Goal: Task Accomplishment & Management: Manage account settings

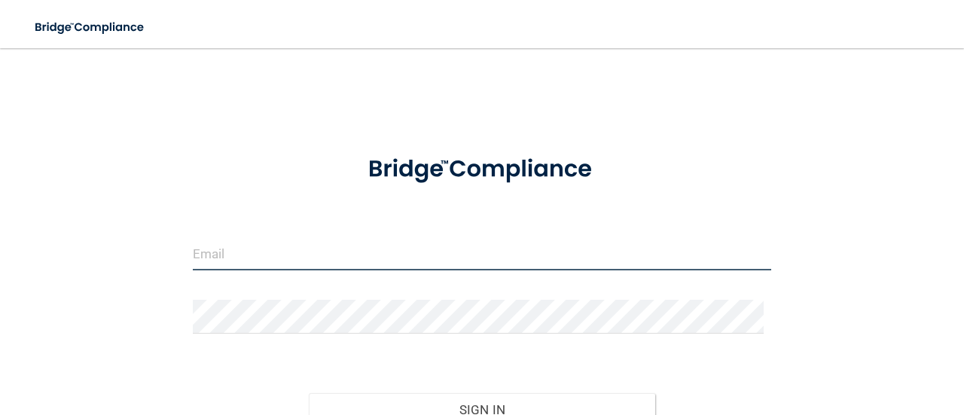
click at [247, 255] on input "email" at bounding box center [482, 254] width 578 height 34
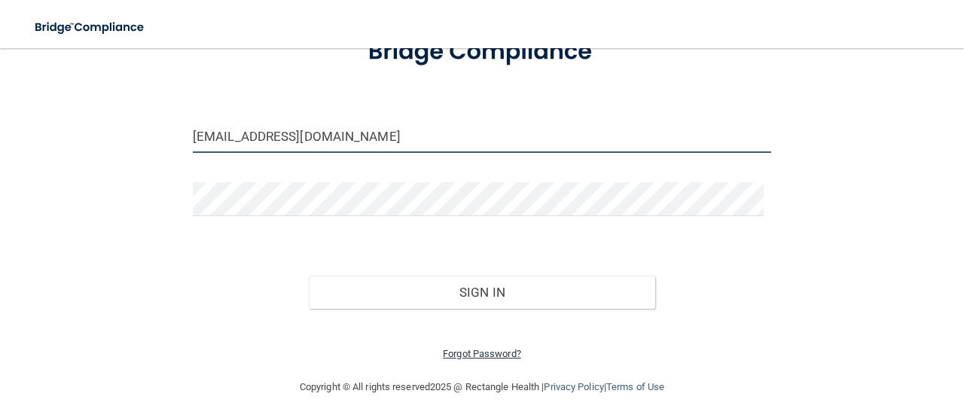
scroll to position [124, 0]
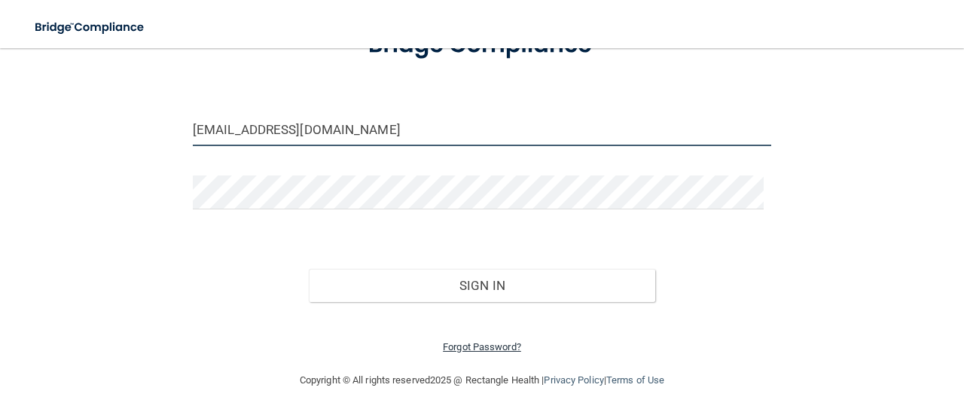
type input "[EMAIL_ADDRESS][DOMAIN_NAME]"
click at [490, 344] on link "Forgot Password?" at bounding box center [482, 346] width 78 height 11
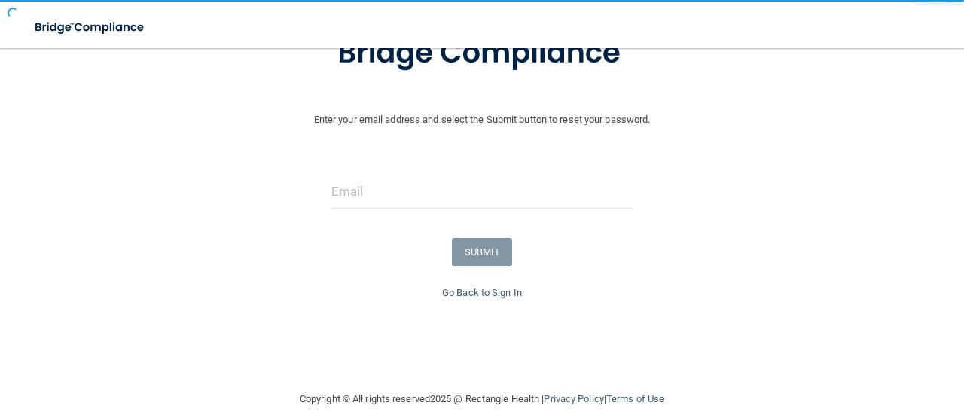
scroll to position [144, 0]
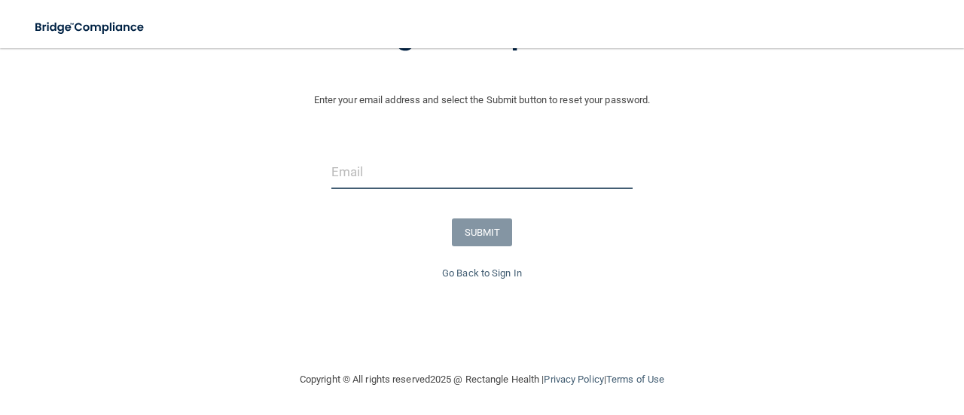
click at [440, 176] on input "email" at bounding box center [481, 172] width 301 height 34
type input "[EMAIL_ADDRESS][DOMAIN_NAME]"
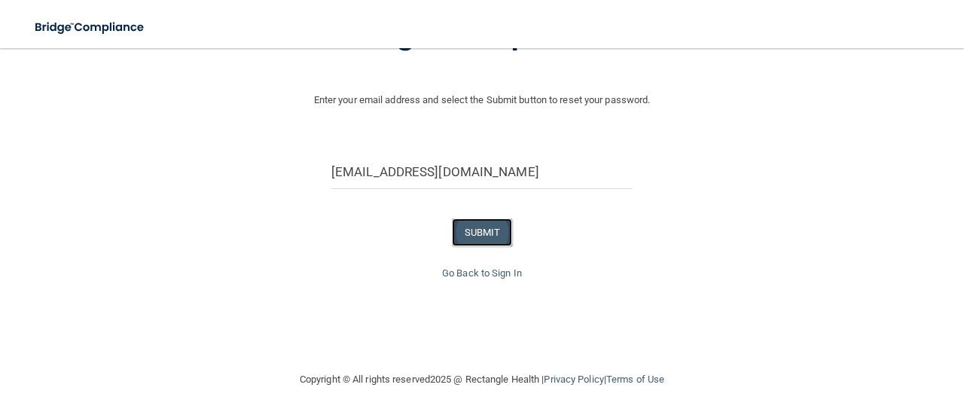
click at [484, 234] on button "SUBMIT" at bounding box center [482, 232] width 61 height 28
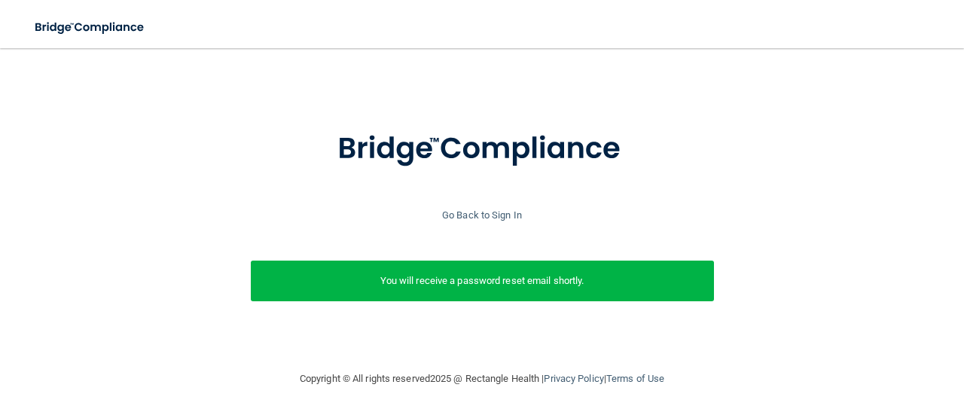
click at [456, 272] on p "You will receive a password reset email shortly." at bounding box center [482, 281] width 441 height 18
click at [419, 214] on div "Enter your email address and select the Submit button to reset your password. […" at bounding box center [482, 232] width 949 height 245
click at [453, 209] on link "Go Back to Sign In" at bounding box center [482, 214] width 80 height 11
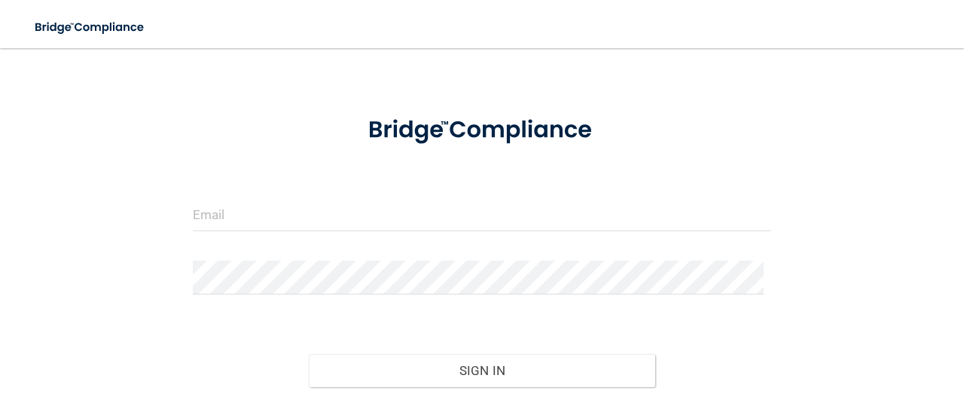
scroll to position [124, 0]
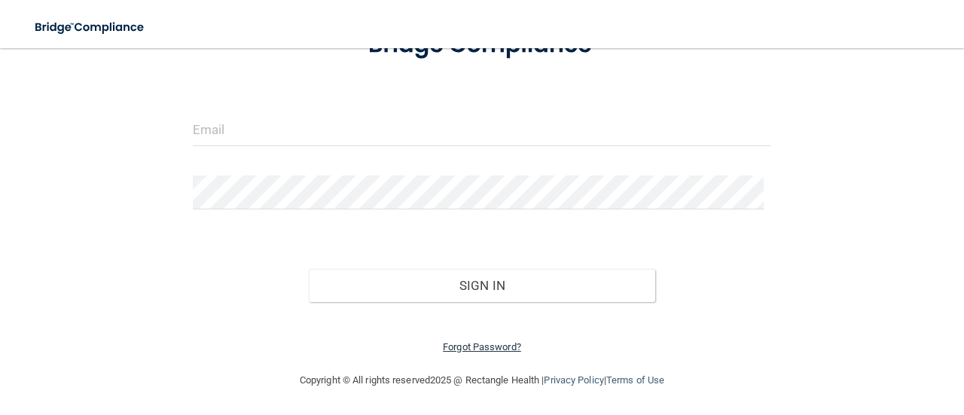
click at [465, 345] on link "Forgot Password?" at bounding box center [482, 346] width 78 height 11
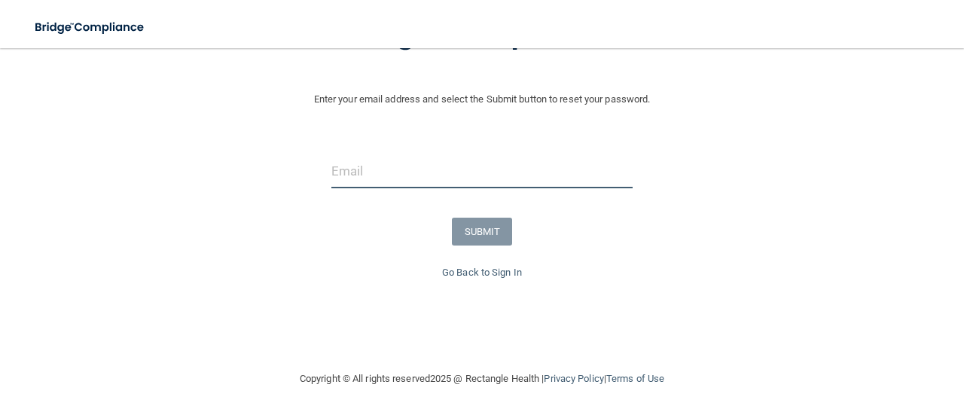
click at [393, 162] on input "email" at bounding box center [481, 171] width 301 height 34
type input "om.hdg@wavedp.com"
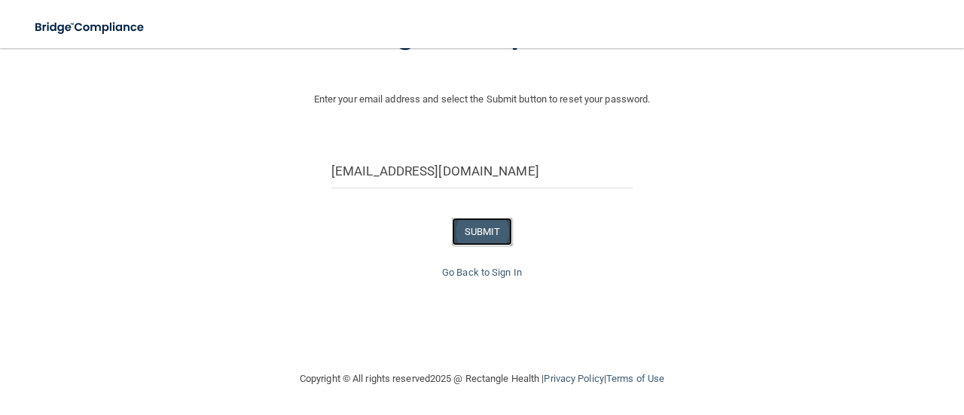
click at [477, 221] on button "SUBMIT" at bounding box center [482, 232] width 61 height 28
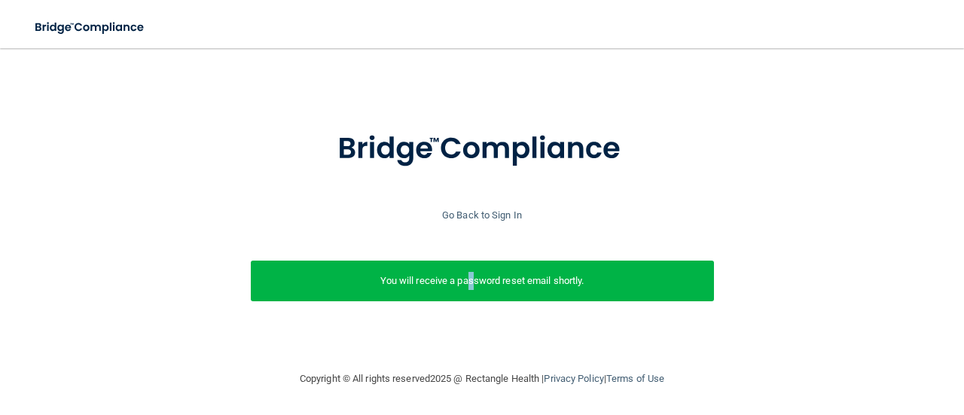
click at [467, 272] on p "You will receive a password reset email shortly." at bounding box center [482, 281] width 441 height 18
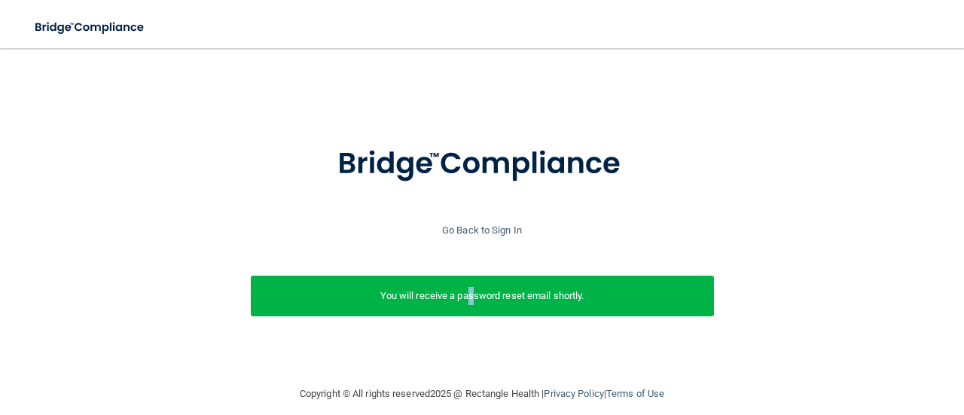
scroll to position [0, 0]
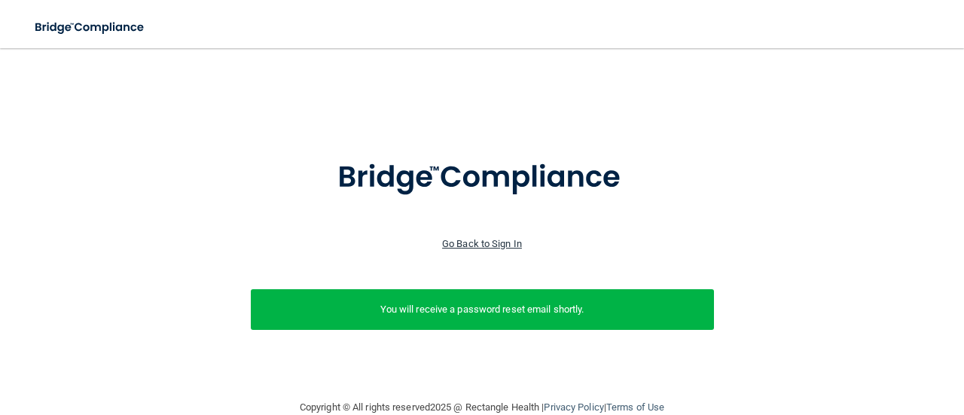
click at [474, 241] on link "Go Back to Sign In" at bounding box center [482, 243] width 80 height 11
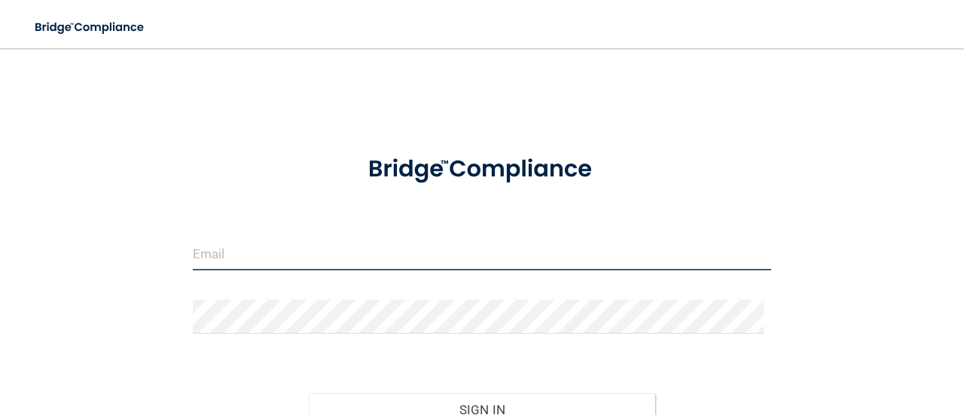
click at [348, 252] on input "email" at bounding box center [482, 254] width 578 height 34
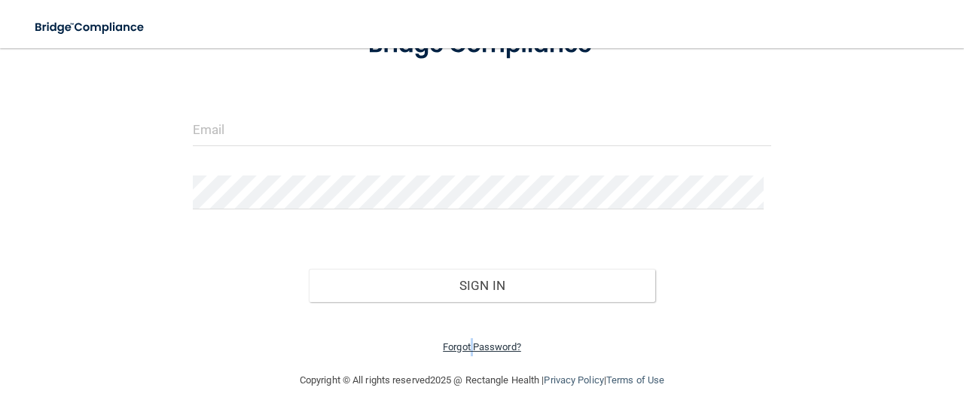
click at [466, 346] on link "Forgot Password?" at bounding box center [482, 346] width 78 height 11
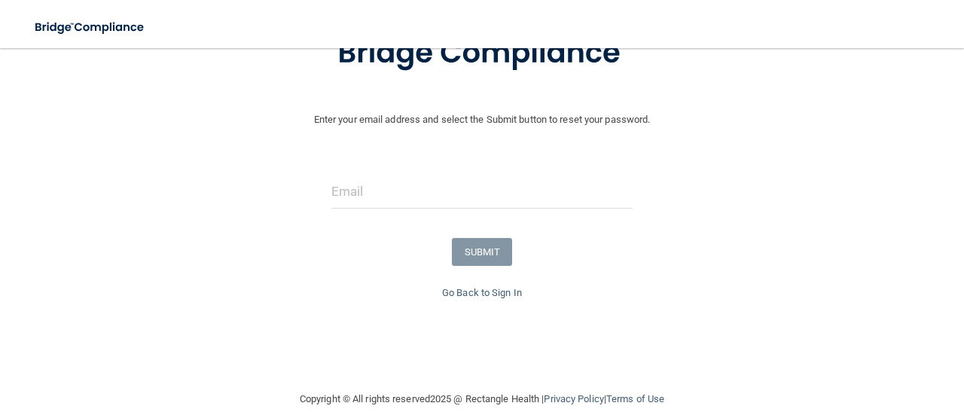
scroll to position [144, 0]
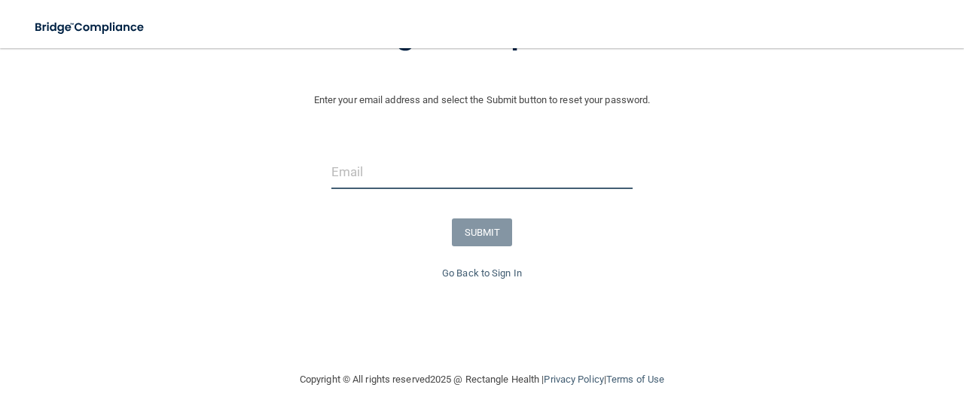
click at [368, 179] on input "email" at bounding box center [481, 172] width 301 height 34
click at [375, 166] on input "email" at bounding box center [481, 172] width 301 height 34
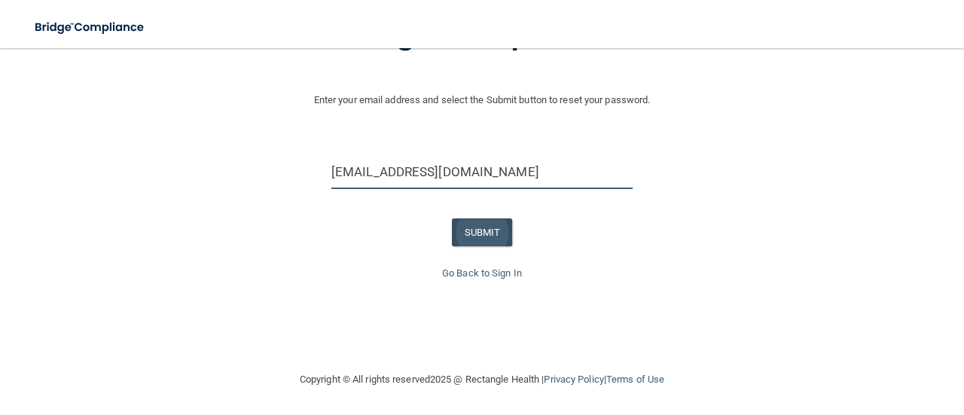
type input "[EMAIL_ADDRESS][DOMAIN_NAME]"
drag, startPoint x: 483, startPoint y: 227, endPoint x: 432, endPoint y: 234, distance: 51.0
click at [482, 227] on button "SUBMIT" at bounding box center [482, 232] width 61 height 28
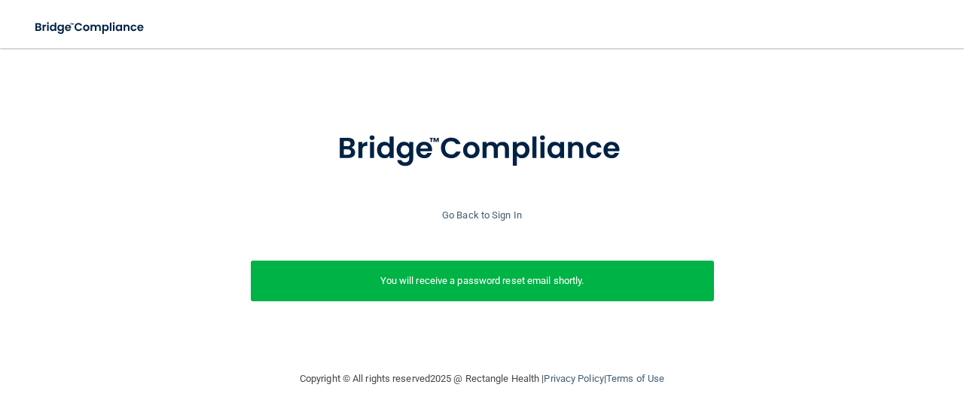
scroll to position [39, 0]
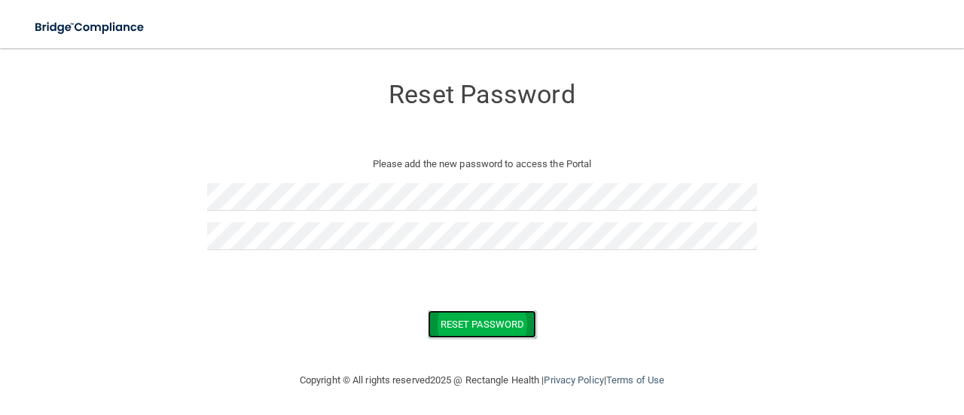
click at [449, 318] on button "Reset Password" at bounding box center [482, 324] width 108 height 28
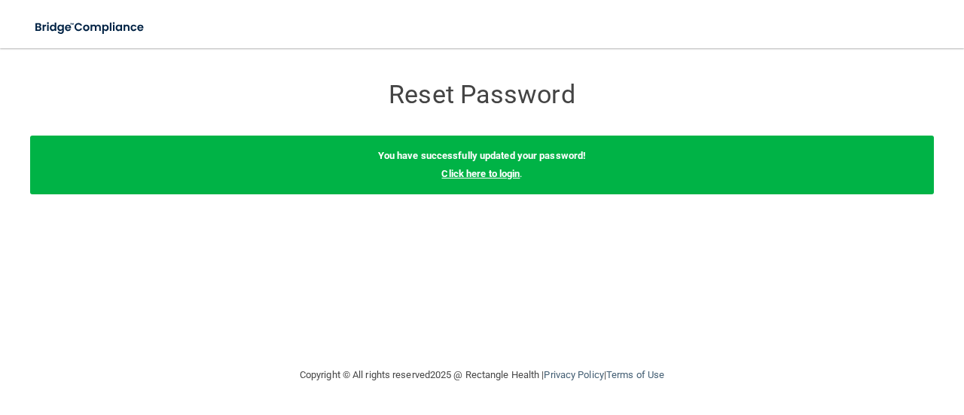
click at [493, 168] on link "Click here to login" at bounding box center [480, 173] width 78 height 11
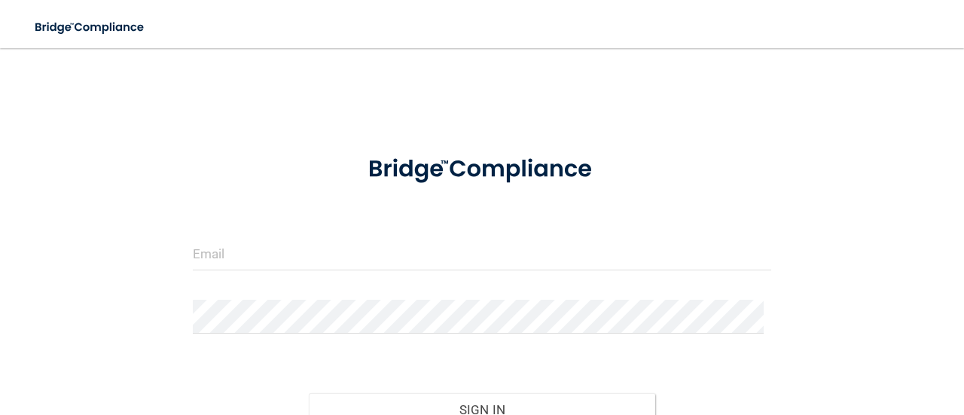
drag, startPoint x: 234, startPoint y: 270, endPoint x: 235, endPoint y: 257, distance: 13.6
click at [234, 261] on div at bounding box center [482, 259] width 601 height 45
click at [236, 255] on input "email" at bounding box center [482, 254] width 578 height 34
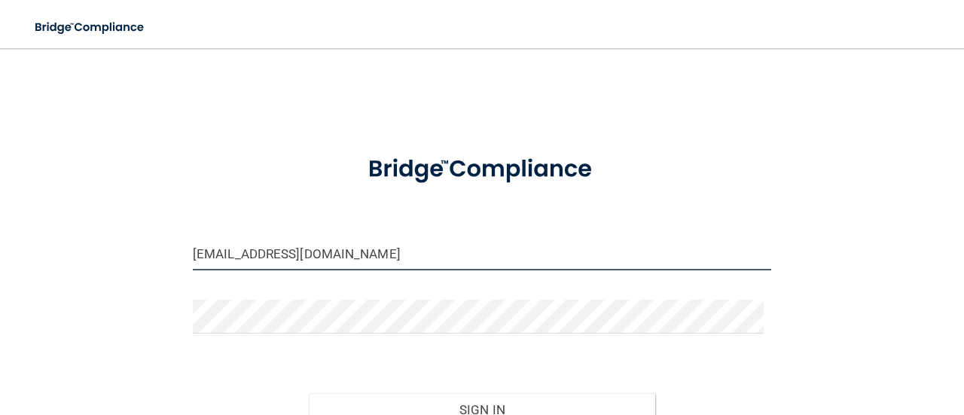
type input "[EMAIL_ADDRESS][DOMAIN_NAME]"
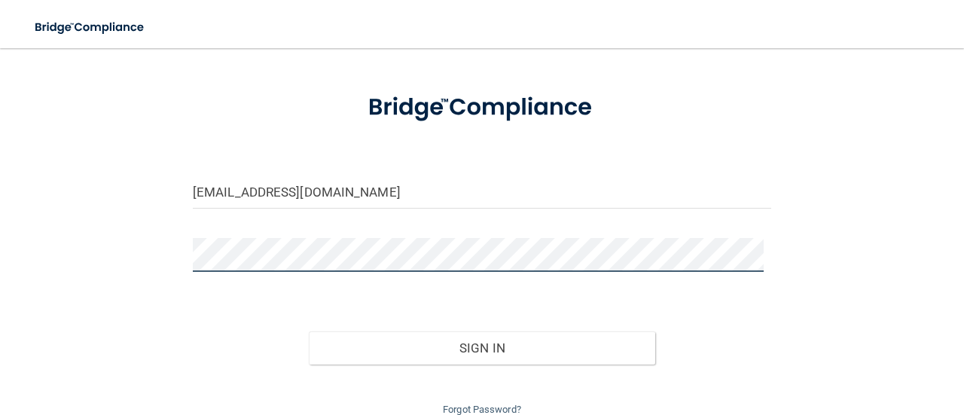
scroll to position [124, 0]
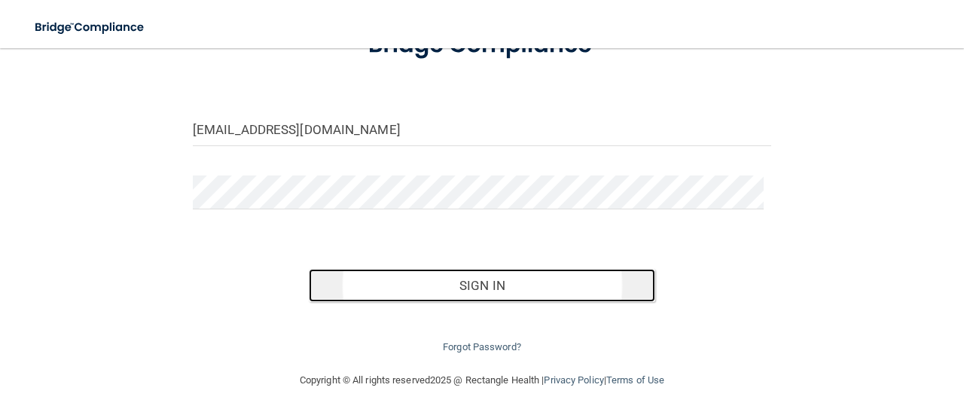
click at [521, 276] on button "Sign In" at bounding box center [482, 285] width 347 height 33
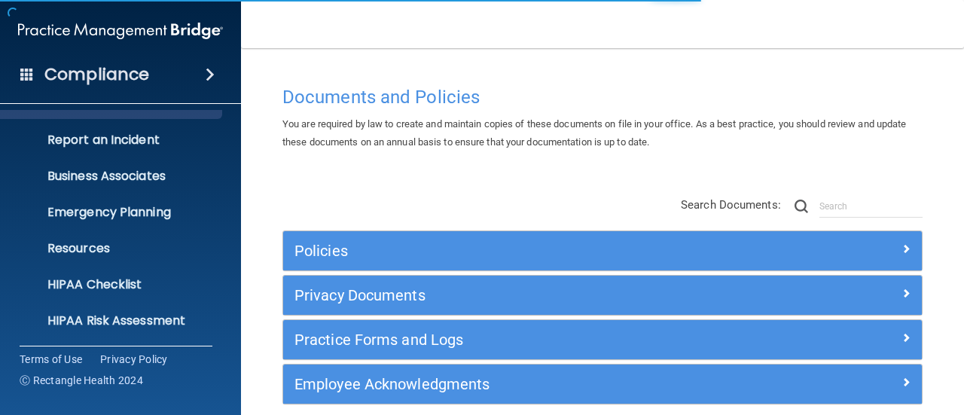
scroll to position [209, 0]
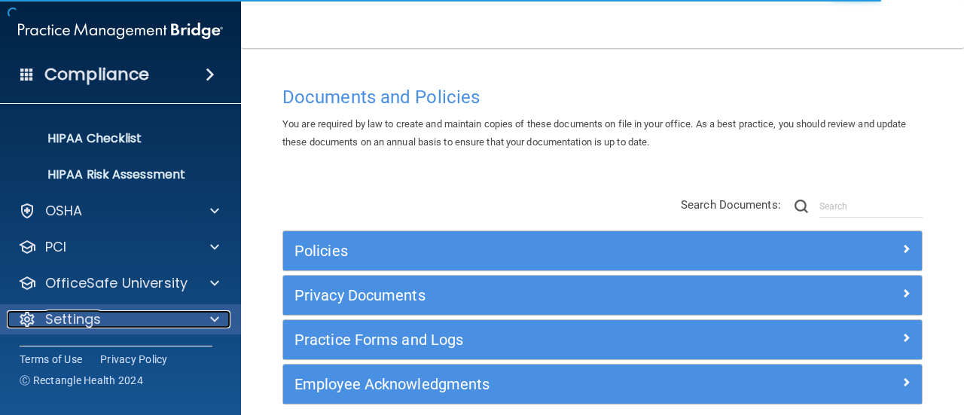
click at [81, 325] on p "Settings" at bounding box center [73, 319] width 56 height 18
click at [104, 323] on div "Settings" at bounding box center [100, 319] width 187 height 18
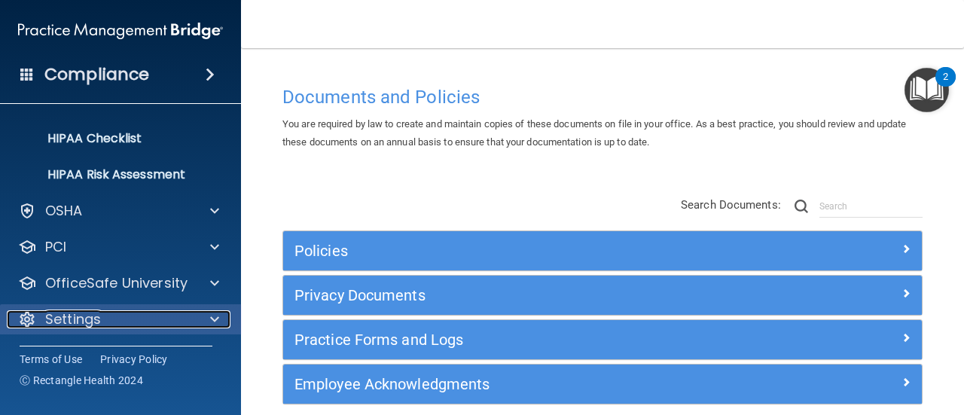
click at [110, 321] on div "Settings" at bounding box center [100, 319] width 187 height 18
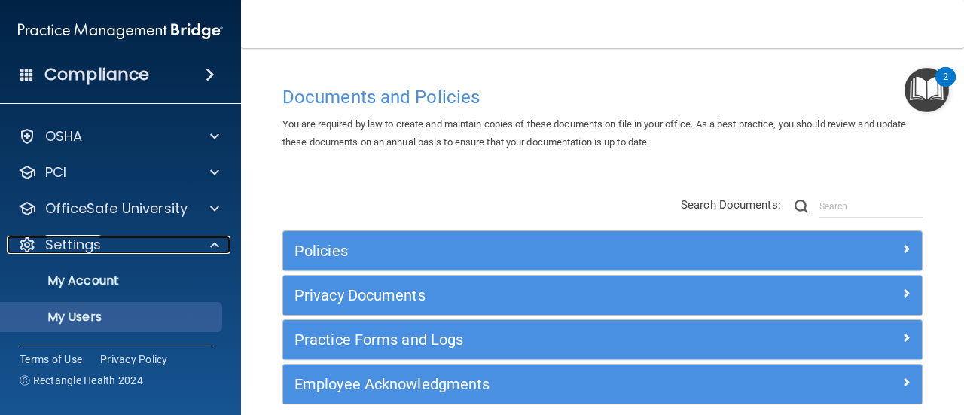
scroll to position [354, 0]
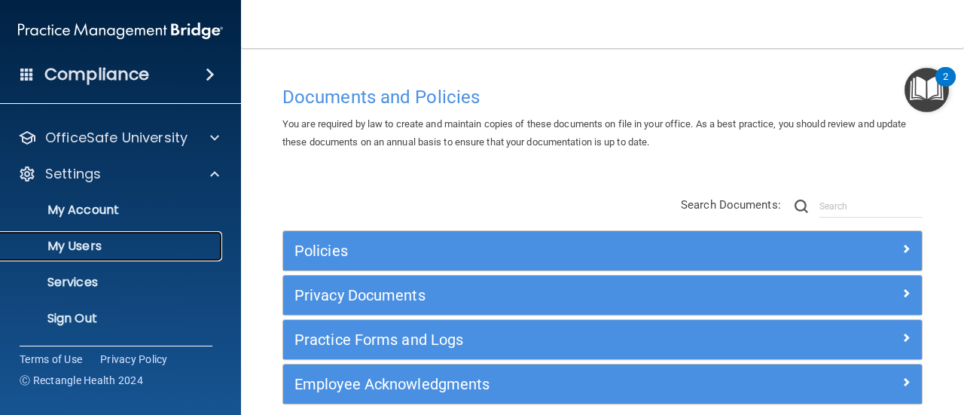
click at [116, 250] on p "My Users" at bounding box center [113, 246] width 206 height 15
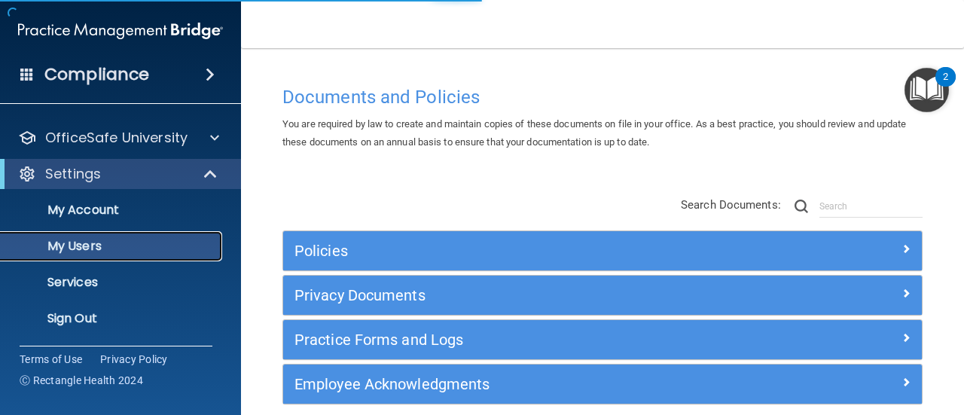
scroll to position [101, 0]
select select "20"
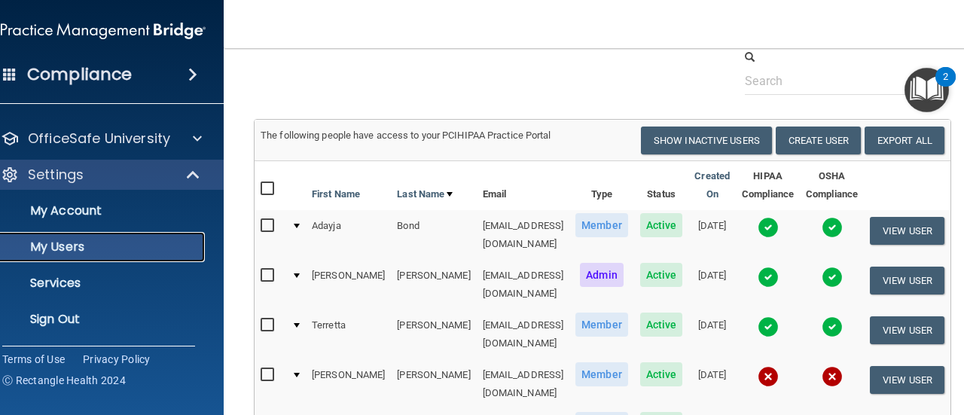
scroll to position [75, 0]
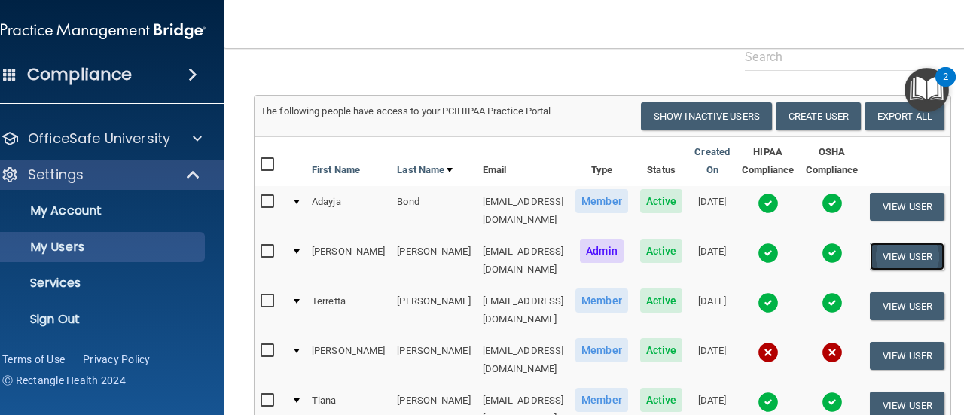
click at [897, 254] on button "View User" at bounding box center [907, 257] width 75 height 28
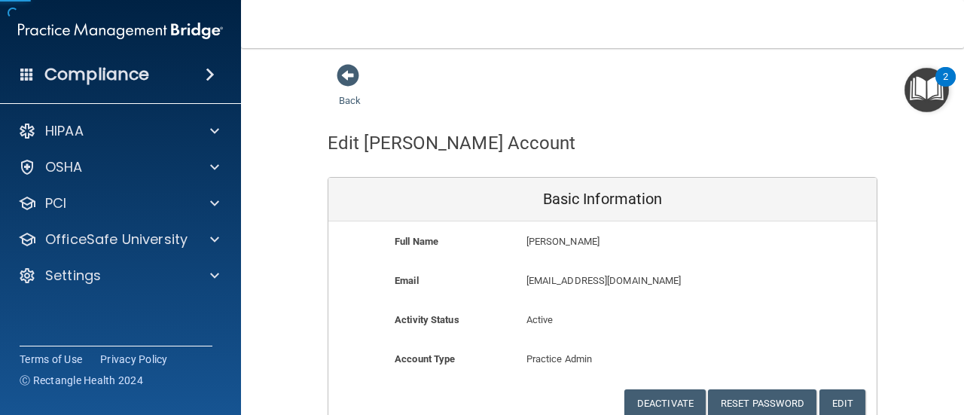
scroll to position [72, 0]
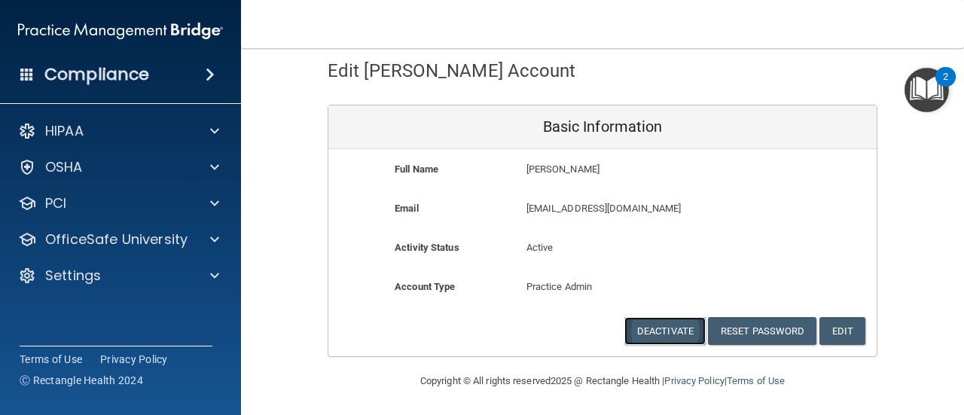
click at [661, 326] on button "Deactivate" at bounding box center [664, 331] width 81 height 28
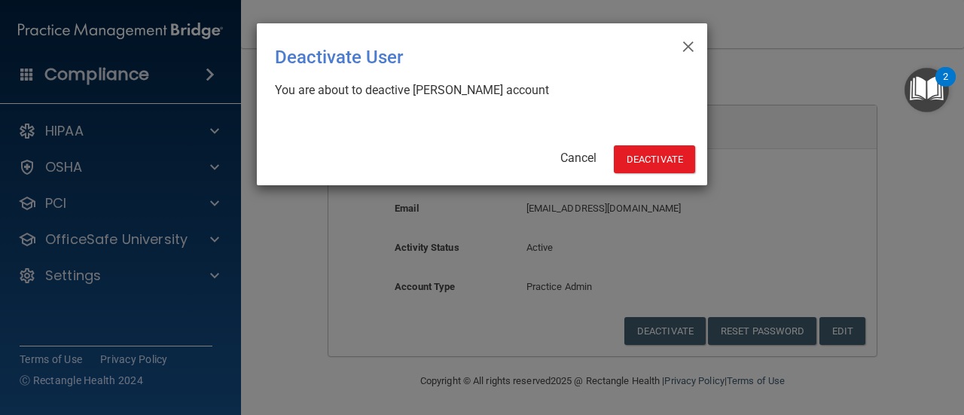
click at [643, 174] on div "× Close Deactivate User You are about to deactive Kendall Campbell's account Ca…" at bounding box center [482, 104] width 450 height 162
click at [654, 166] on button "Deactivate" at bounding box center [654, 159] width 81 height 28
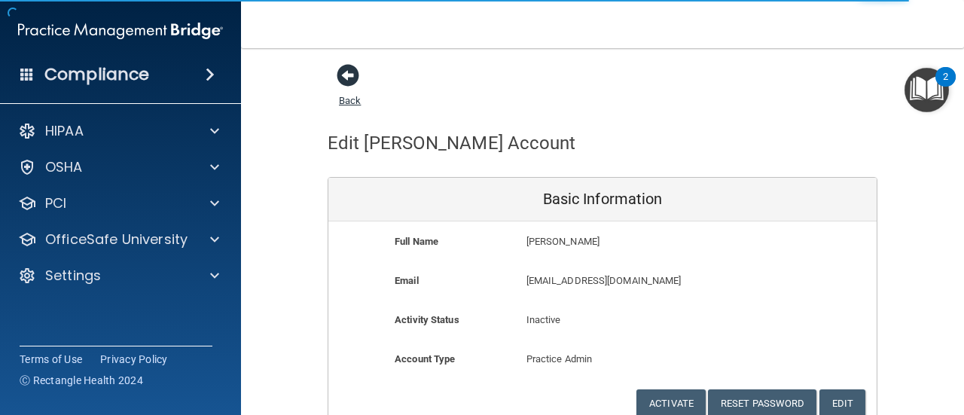
click at [348, 79] on span at bounding box center [348, 75] width 23 height 23
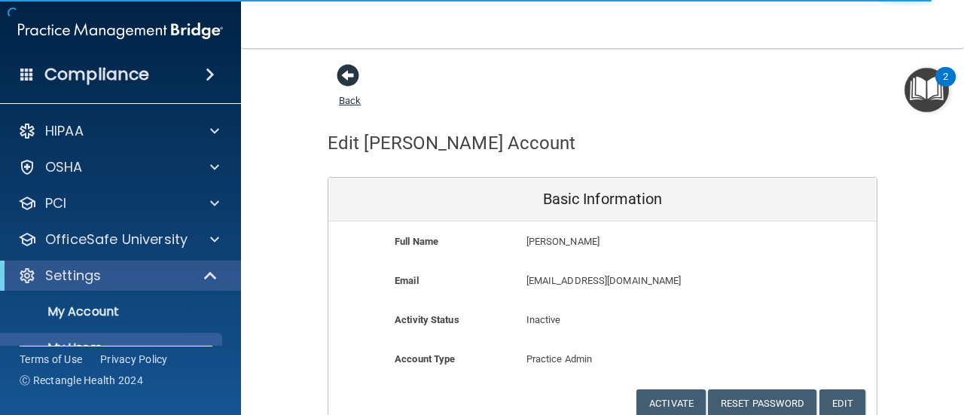
select select "20"
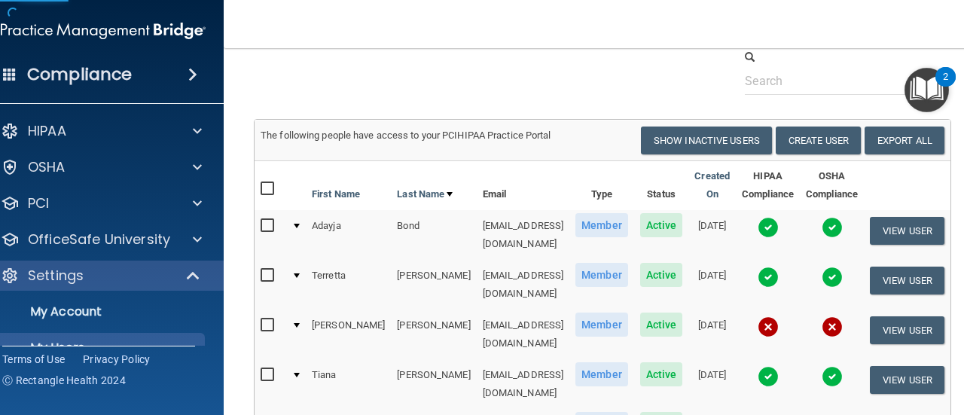
scroll to position [75, 0]
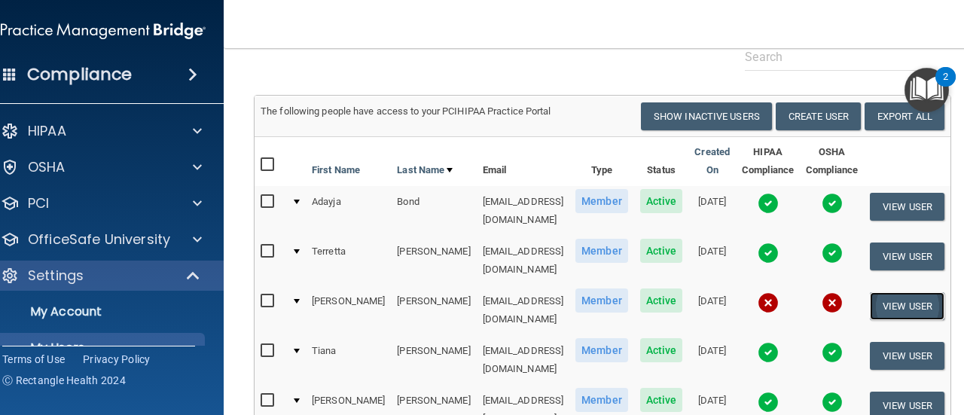
click at [898, 292] on button "View User" at bounding box center [907, 306] width 75 height 28
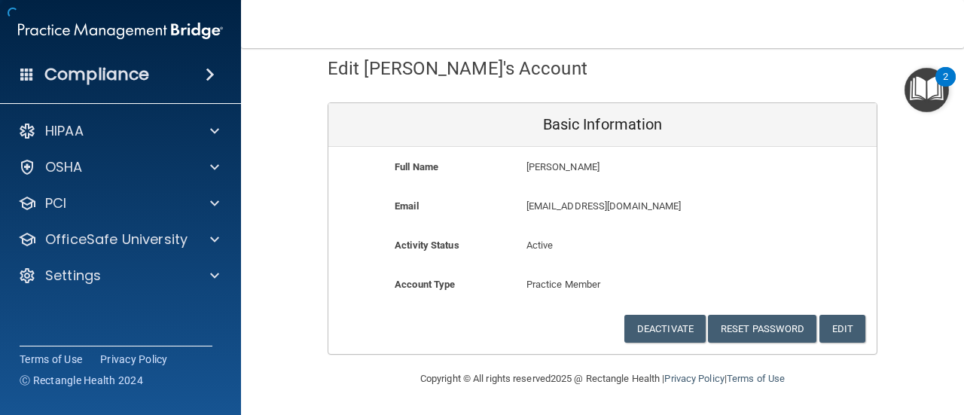
scroll to position [72, 0]
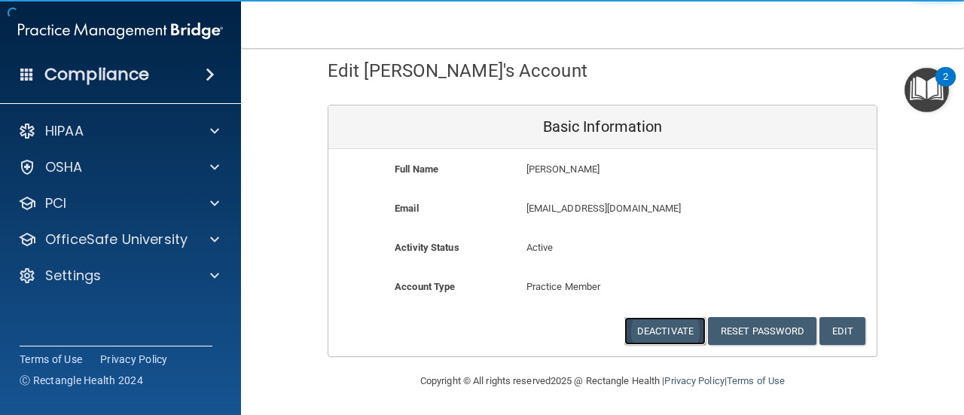
click at [669, 329] on button "Deactivate" at bounding box center [664, 331] width 81 height 28
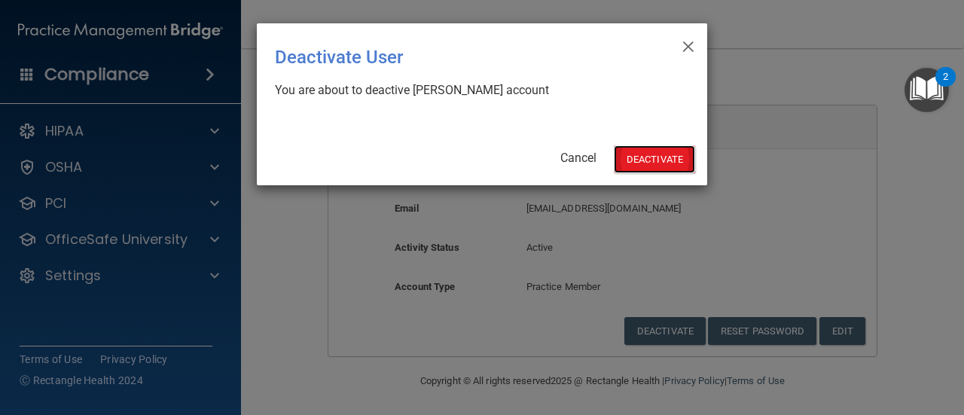
click at [657, 163] on button "Deactivate" at bounding box center [654, 159] width 81 height 28
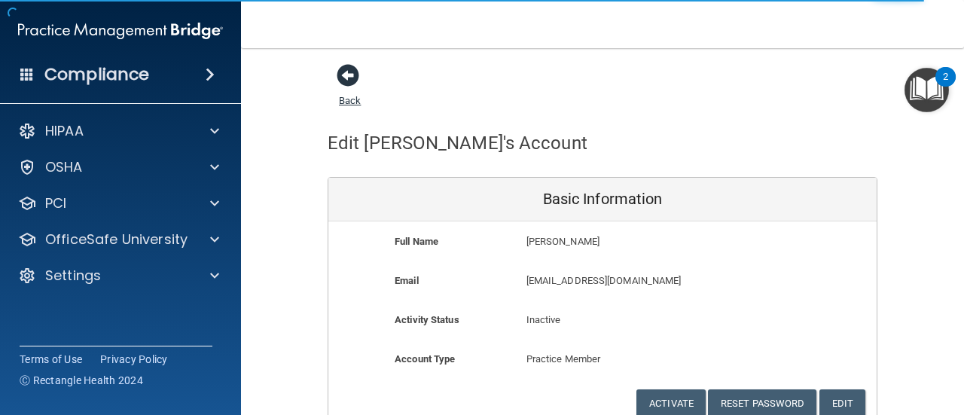
click at [343, 75] on span at bounding box center [348, 75] width 23 height 23
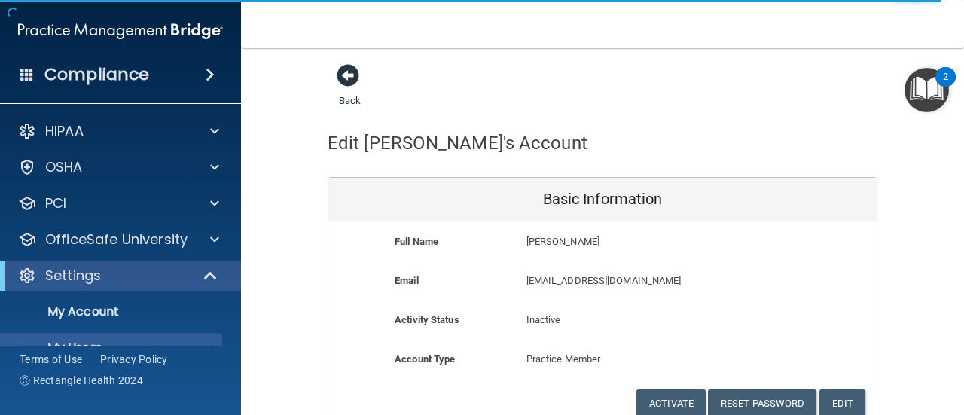
select select "20"
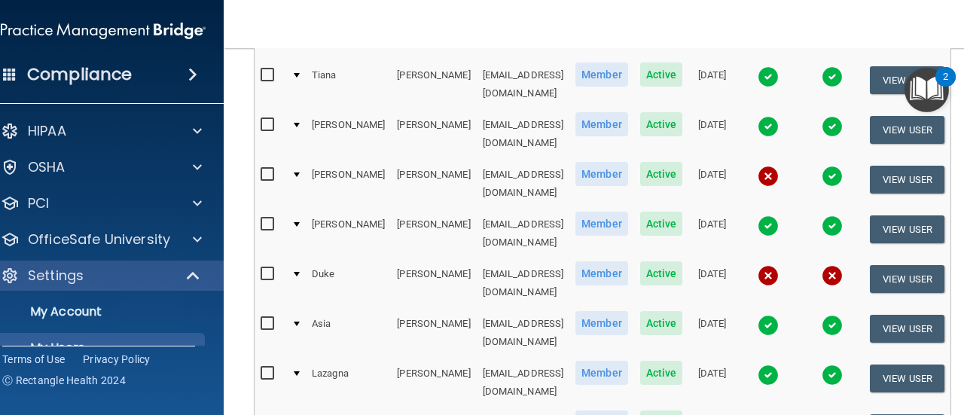
scroll to position [377, 0]
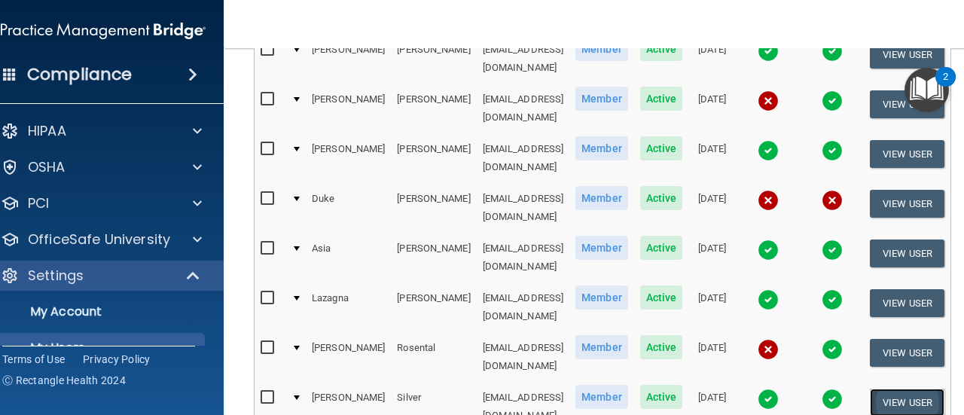
click at [914, 389] on button "View User" at bounding box center [907, 403] width 75 height 28
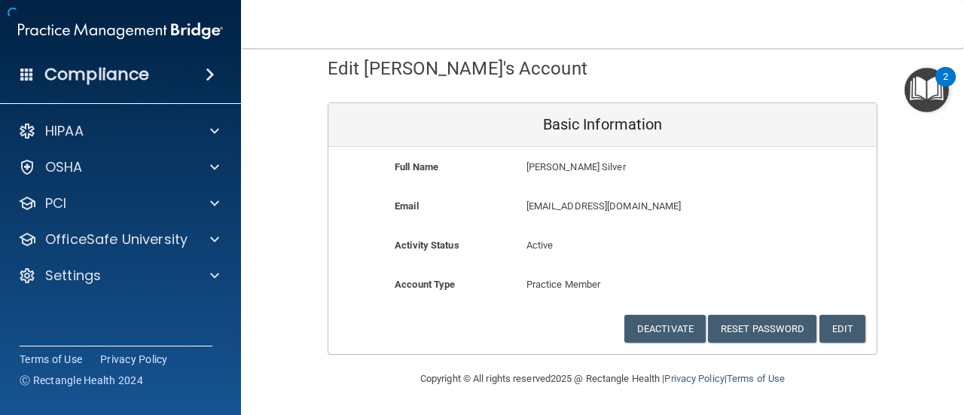
scroll to position [72, 0]
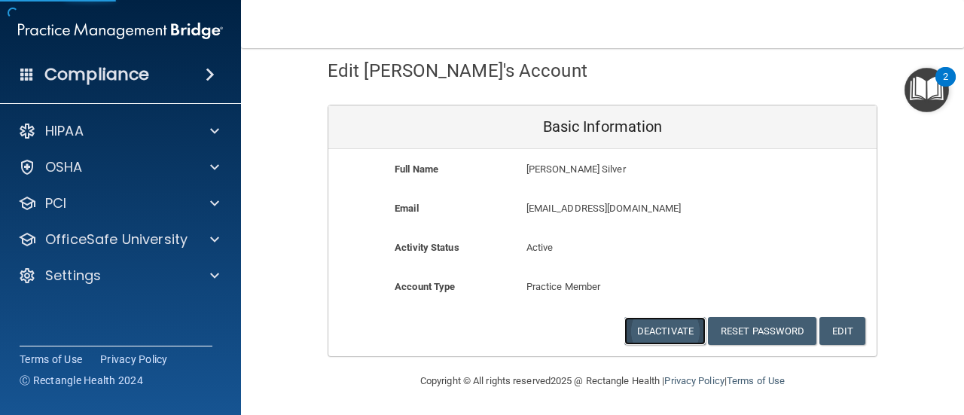
click at [665, 335] on button "Deactivate" at bounding box center [664, 331] width 81 height 28
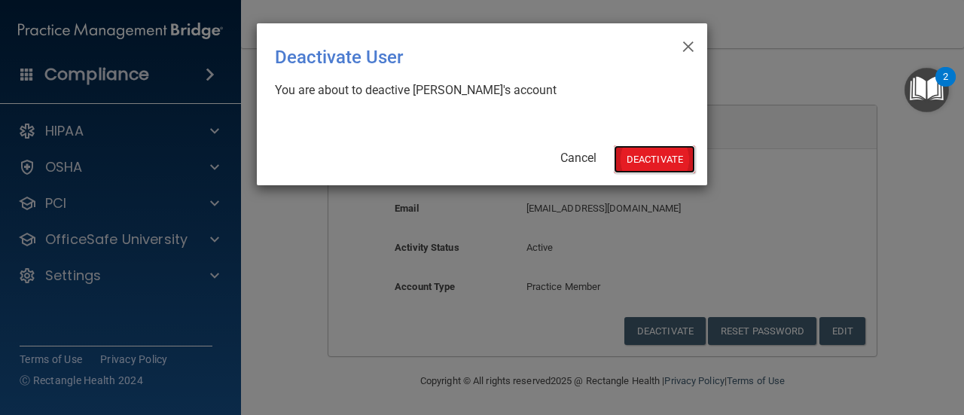
click at [641, 160] on button "Deactivate" at bounding box center [654, 159] width 81 height 28
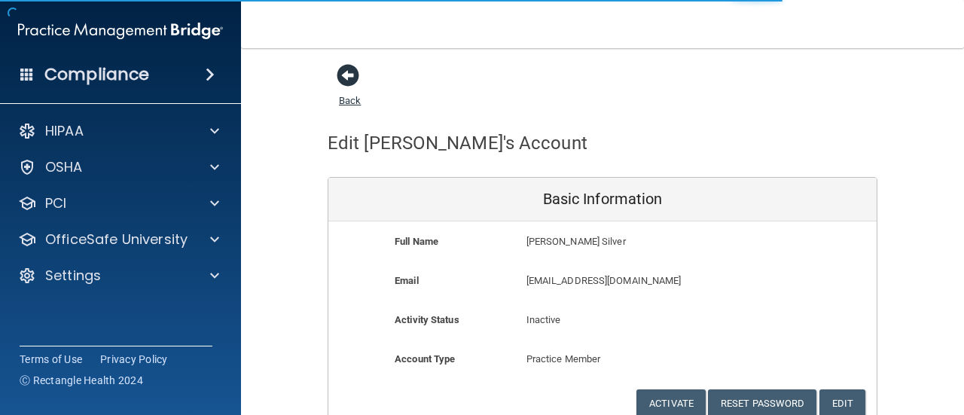
click at [337, 75] on span at bounding box center [348, 75] width 23 height 23
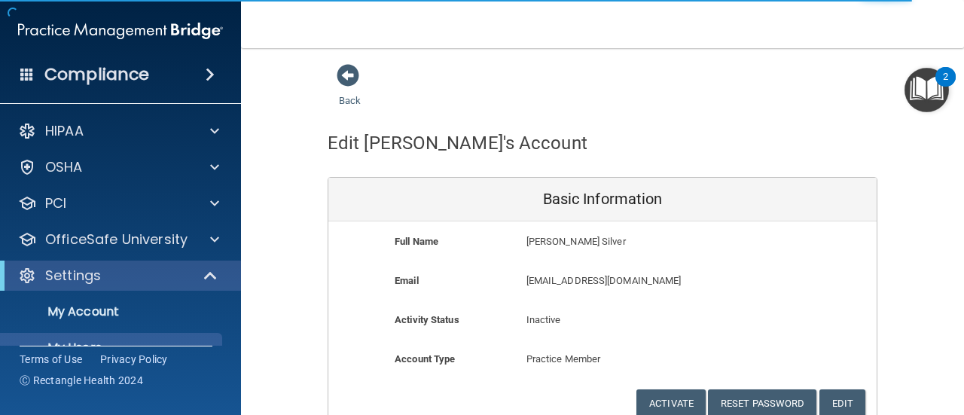
select select "20"
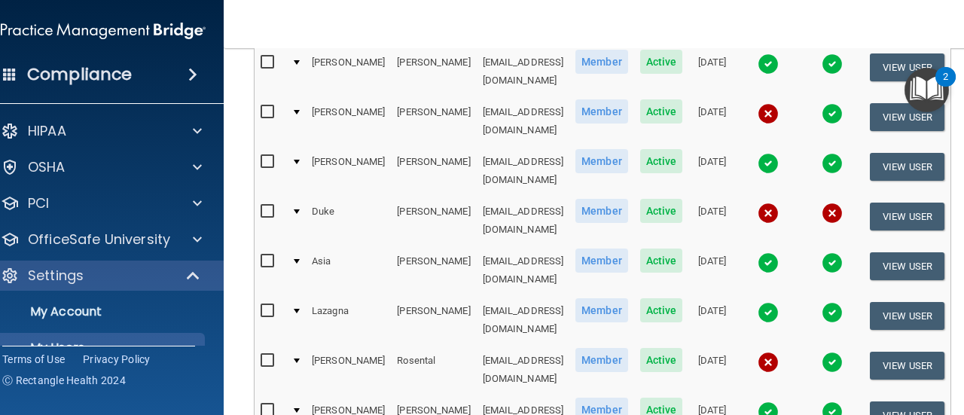
scroll to position [452, 0]
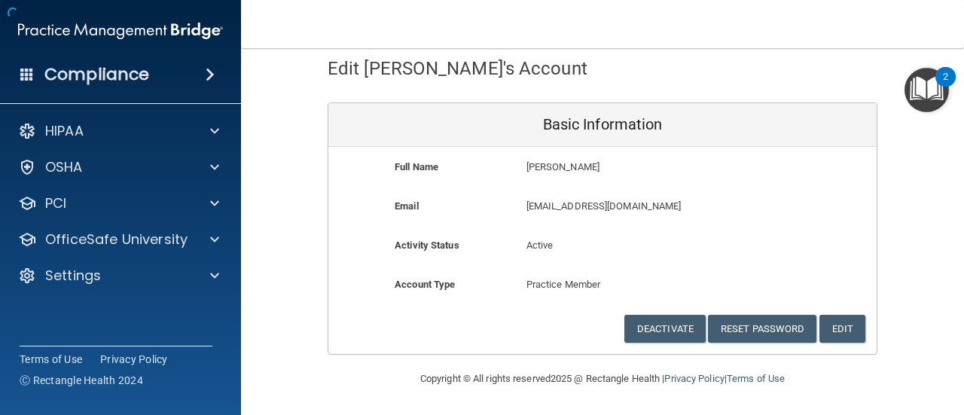
scroll to position [72, 0]
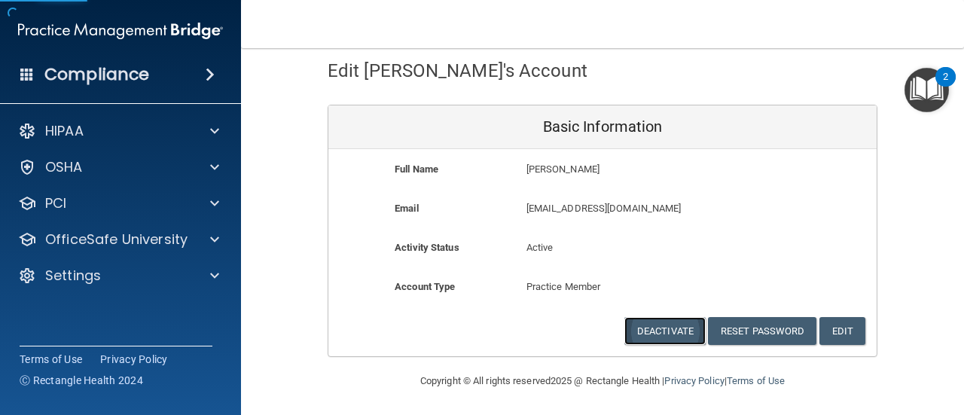
click at [686, 326] on button "Deactivate" at bounding box center [664, 331] width 81 height 28
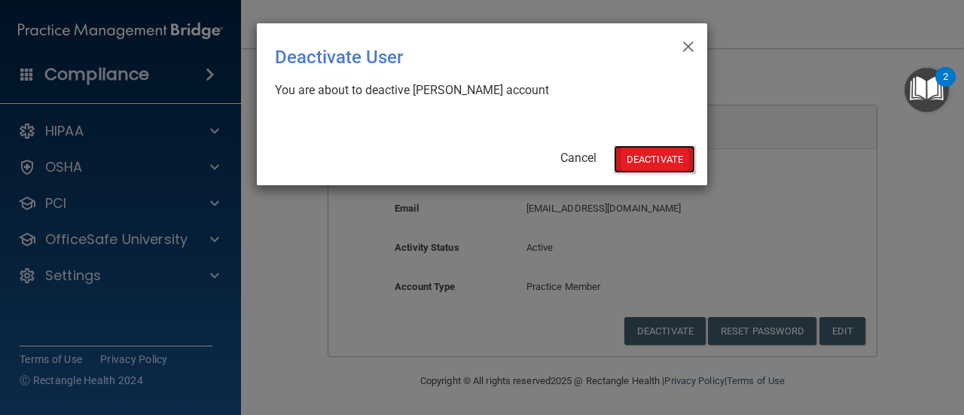
click at [659, 160] on button "Deactivate" at bounding box center [654, 159] width 81 height 28
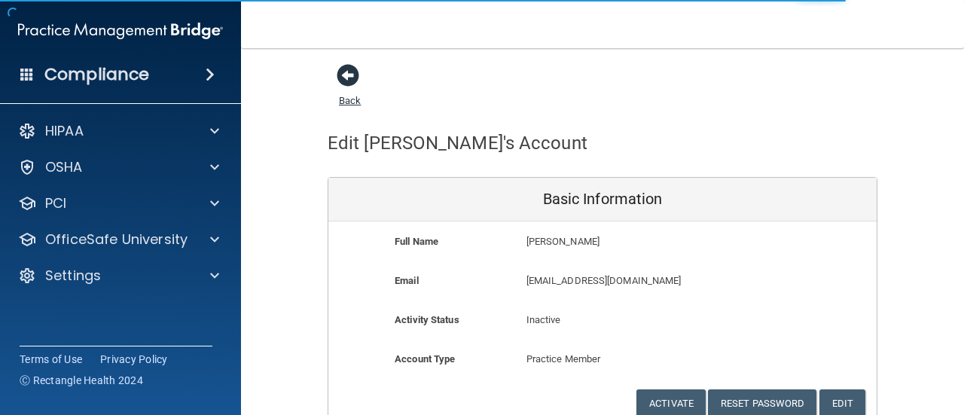
click at [348, 67] on span at bounding box center [348, 75] width 23 height 23
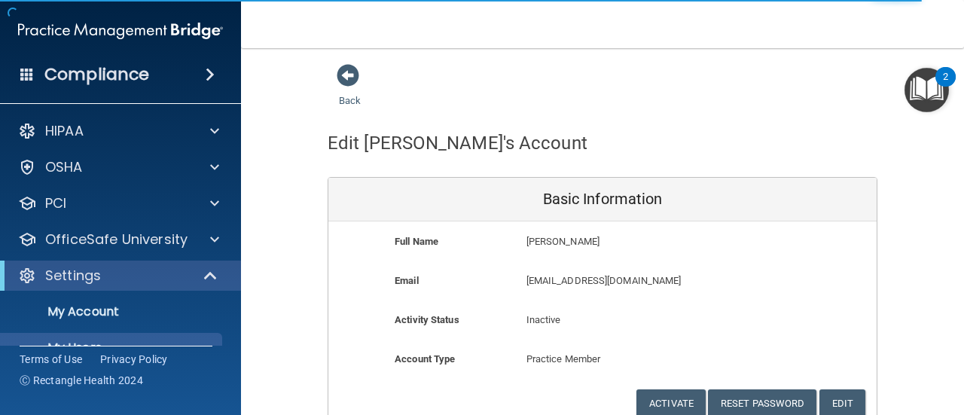
select select "20"
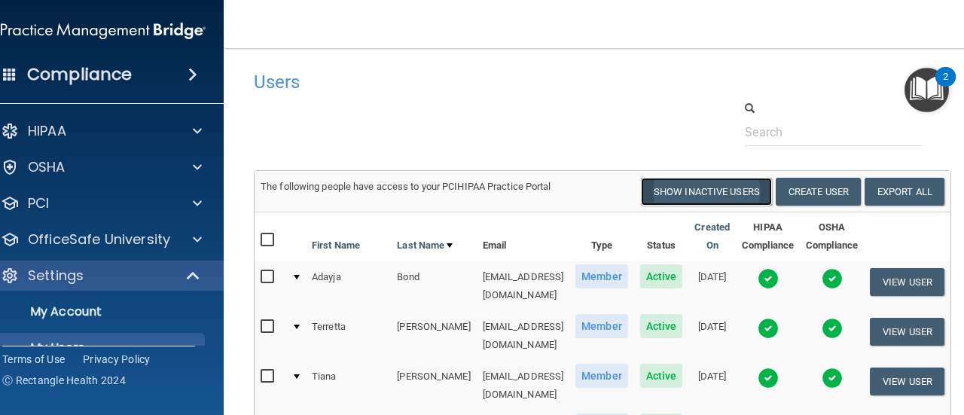
click at [720, 192] on button "Show Inactive Users" at bounding box center [706, 192] width 131 height 28
click at [815, 192] on button "Create User" at bounding box center [818, 192] width 85 height 28
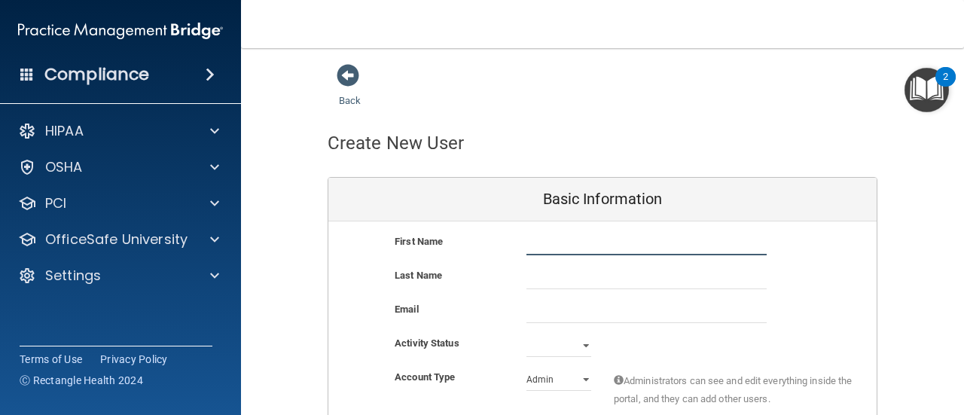
click at [536, 246] on input "text" at bounding box center [647, 244] width 240 height 23
type input "Latoya"
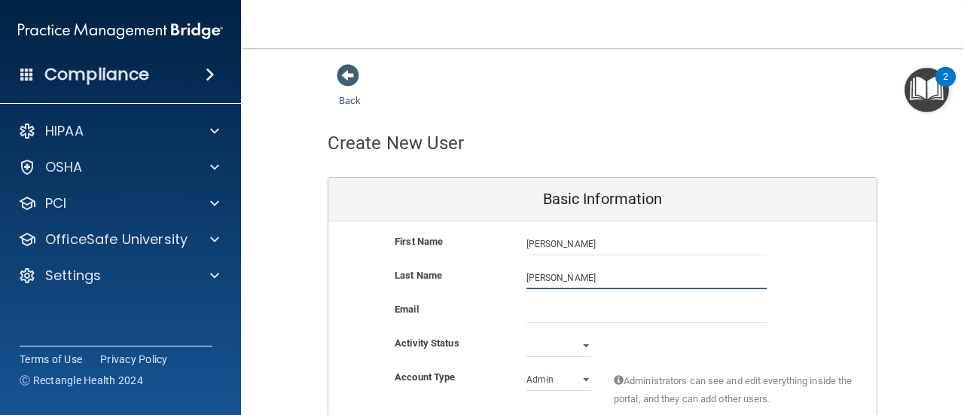
type input "Hodges"
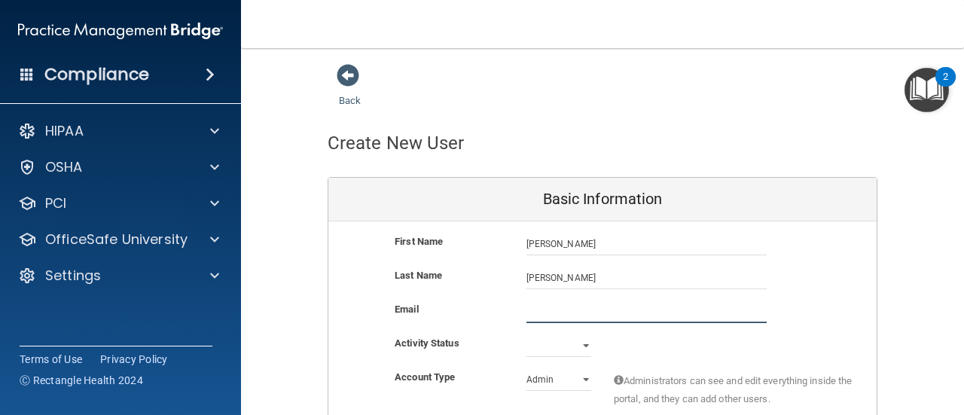
click at [562, 313] on input "email" at bounding box center [647, 312] width 240 height 23
paste input ""shana_lsh@yahoo.com" <shana_lsh@yahoo.com>"
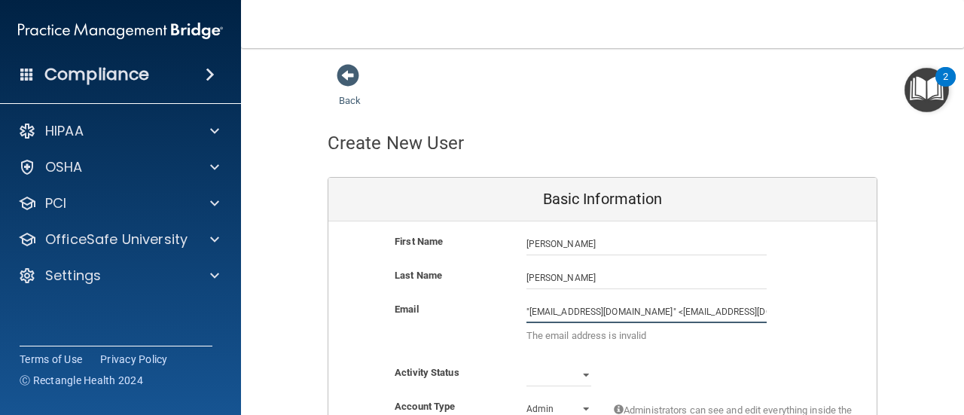
drag, startPoint x: 625, startPoint y: 310, endPoint x: 493, endPoint y: 313, distance: 132.6
click at [515, 308] on div ""shana_lsh@yahoo.com" <shana_lsh@yahoo.com> The email address is invalid" at bounding box center [646, 327] width 263 height 52
click at [639, 310] on input "shana_lsh@yahoo.com>" at bounding box center [647, 312] width 240 height 23
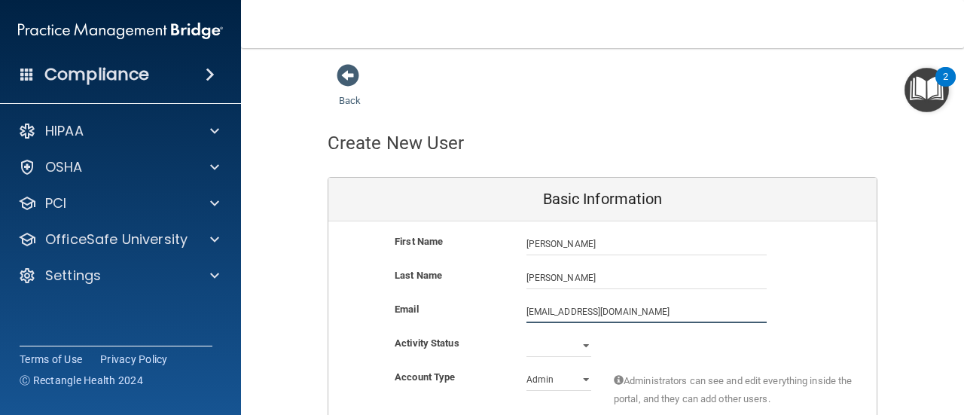
type input "shana_lsh@yahoo.com"
click at [581, 346] on select "Active Inactive" at bounding box center [559, 345] width 65 height 23
select select "active"
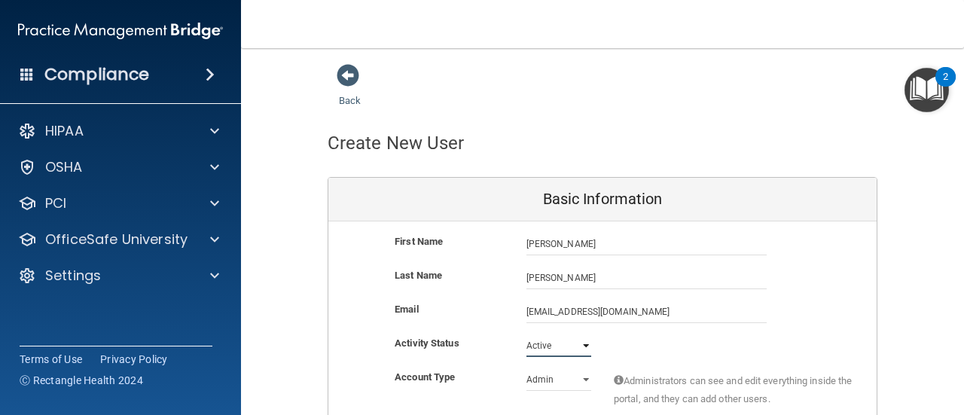
click at [527, 334] on select "Active Inactive" at bounding box center [559, 345] width 65 height 23
click at [632, 343] on div "Activity Status Active Active Inactive" at bounding box center [602, 345] width 548 height 23
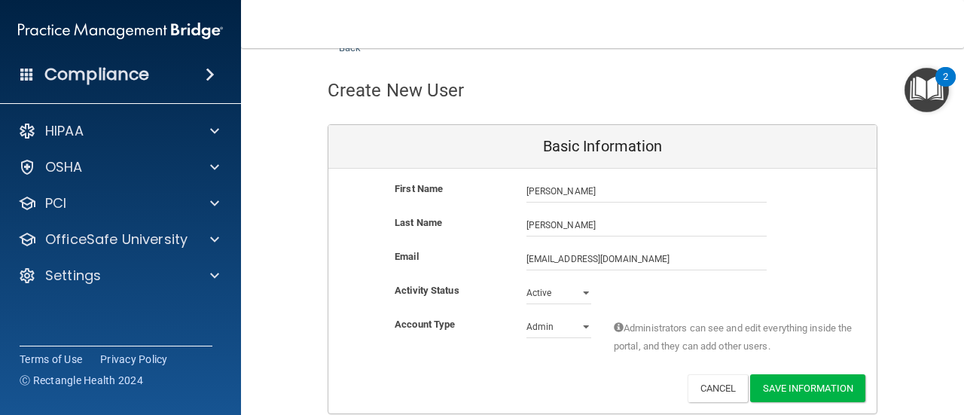
scroll to position [110, 0]
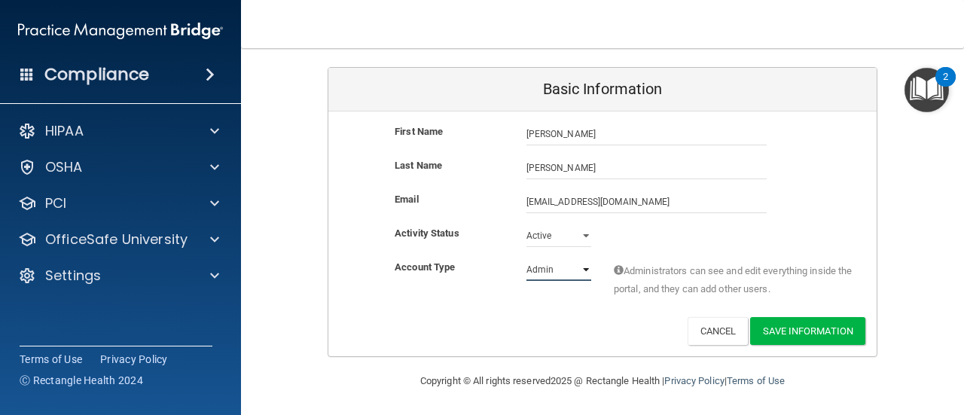
click at [571, 269] on select "Admin Member" at bounding box center [559, 269] width 65 height 23
select select "practice_member"
click at [527, 258] on select "Admin Member" at bounding box center [559, 269] width 65 height 23
click at [787, 328] on button "Save Information" at bounding box center [807, 331] width 115 height 28
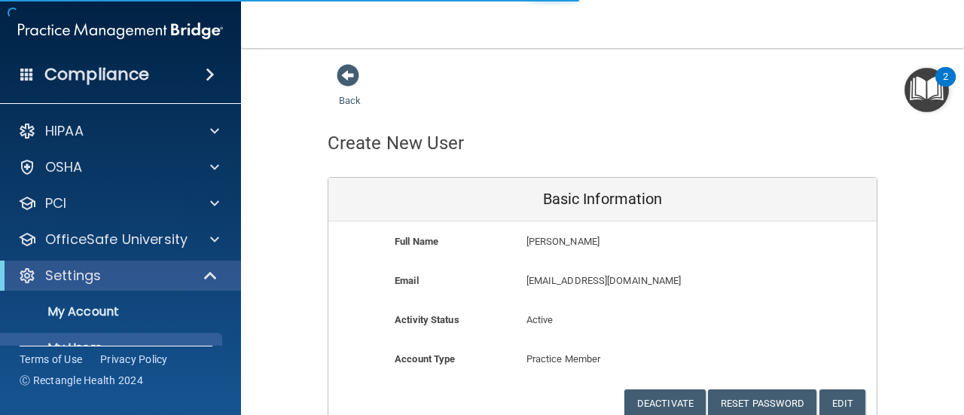
select select "20"
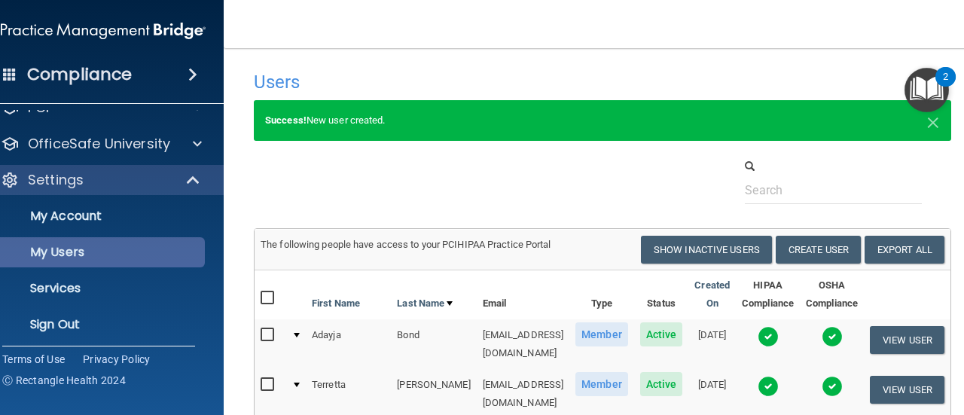
scroll to position [101, 0]
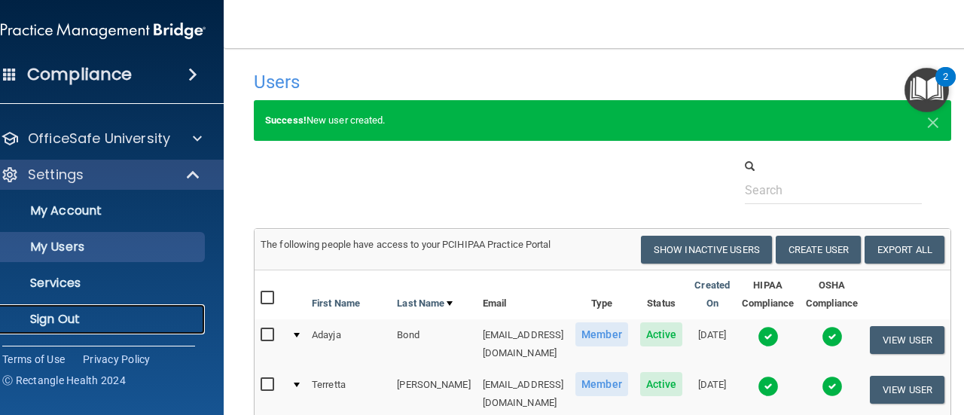
drag, startPoint x: 43, startPoint y: 317, endPoint x: 2, endPoint y: 316, distance: 41.4
click at [43, 316] on p "Sign Out" at bounding box center [95, 319] width 206 height 15
